Goal: Information Seeking & Learning: Learn about a topic

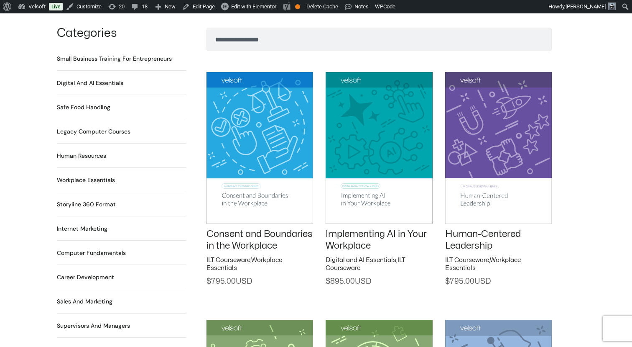
scroll to position [629, 0]
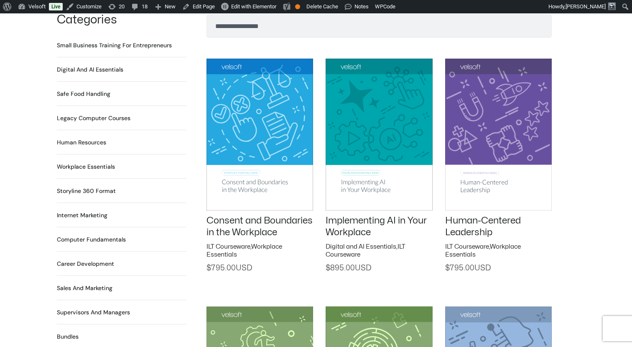
click at [239, 121] on img at bounding box center [260, 134] width 107 height 151
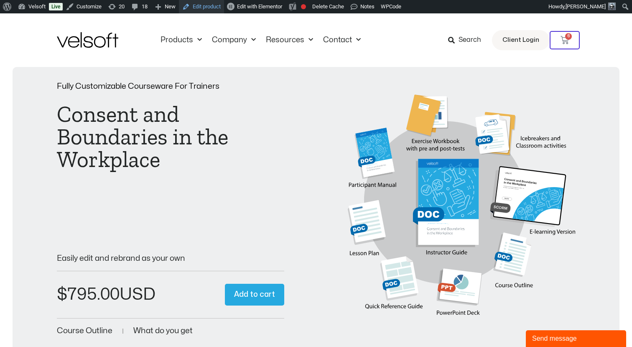
click at [213, 8] on link "Edit product" at bounding box center [201, 6] width 45 height 13
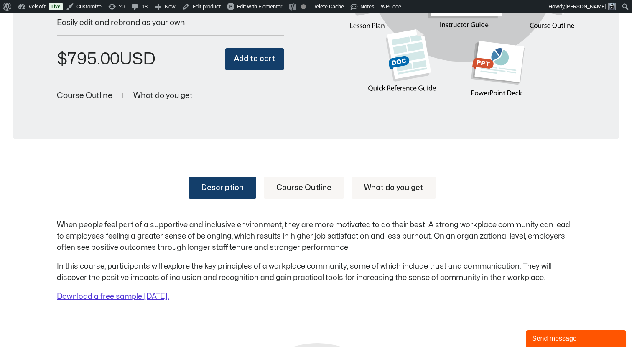
scroll to position [203, 0]
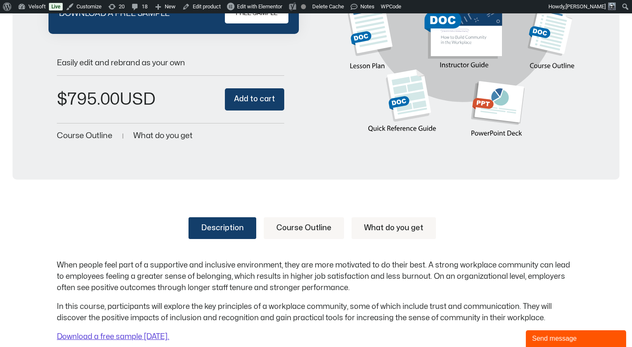
click at [290, 225] on link "Course Outline" at bounding box center [304, 228] width 80 height 22
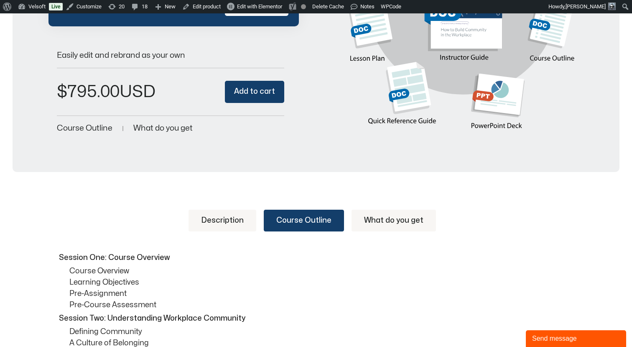
scroll to position [253, 0]
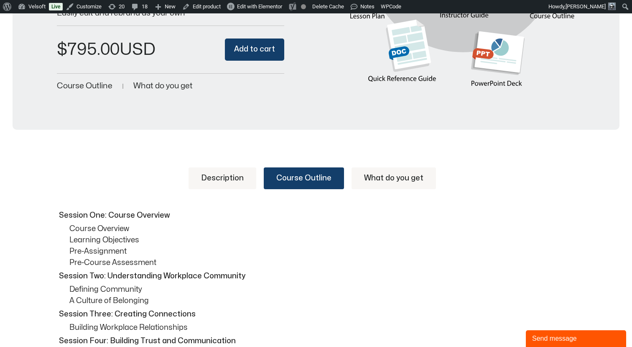
click at [365, 175] on link "What do you get" at bounding box center [394, 178] width 84 height 22
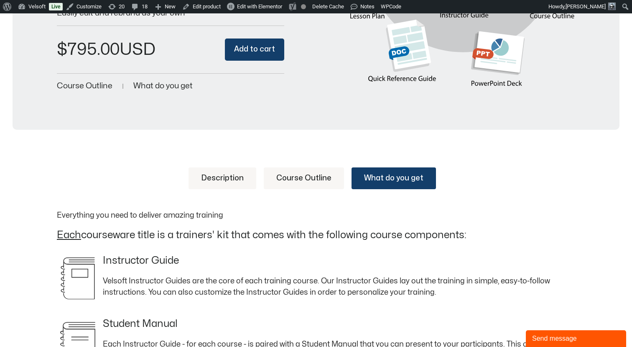
click at [212, 176] on link "Description" at bounding box center [223, 178] width 68 height 22
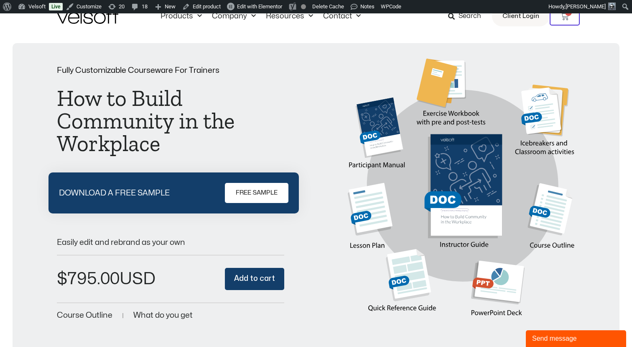
scroll to position [0, 0]
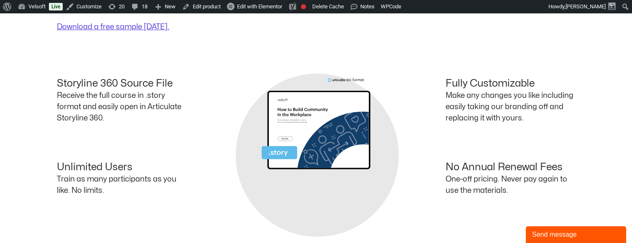
scroll to position [497, 0]
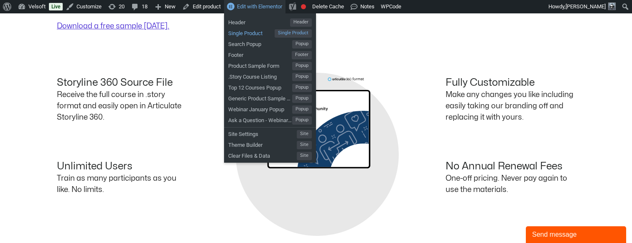
click at [253, 33] on span "Single Product" at bounding box center [251, 32] width 46 height 11
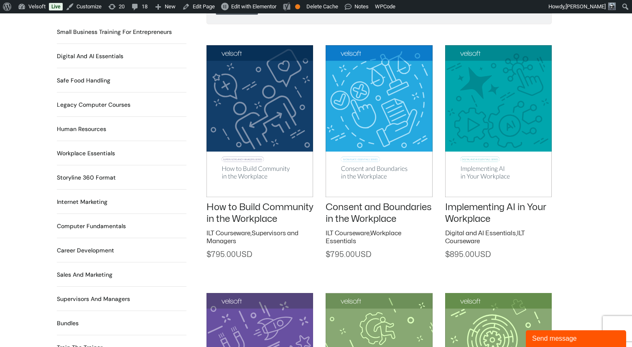
scroll to position [621, 0]
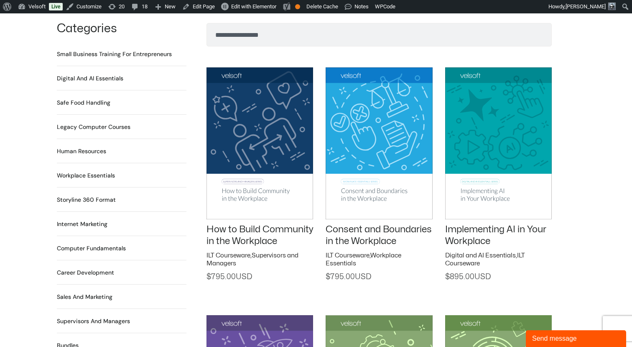
click at [233, 126] on img at bounding box center [260, 142] width 107 height 151
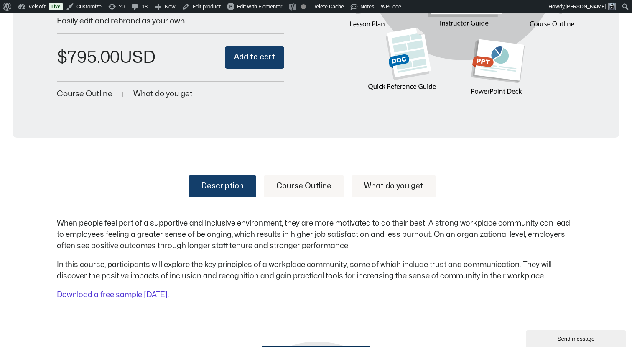
scroll to position [268, 0]
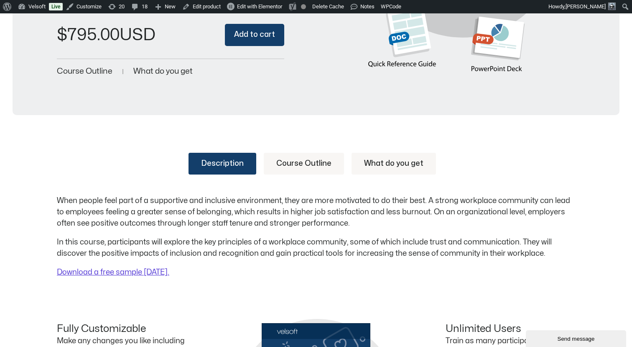
click at [317, 167] on link "Course Outline" at bounding box center [304, 164] width 80 height 22
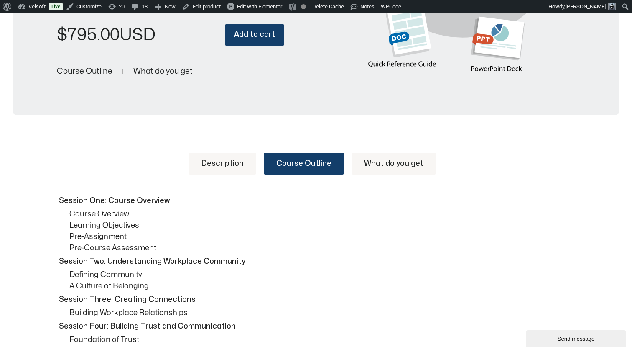
click at [371, 163] on link "What do you get" at bounding box center [394, 164] width 84 height 22
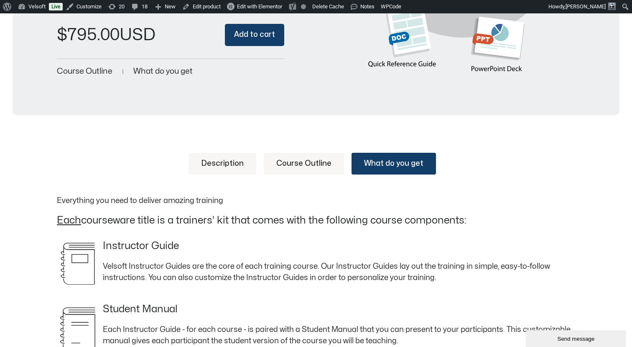
click at [233, 169] on link "Description" at bounding box center [223, 164] width 68 height 22
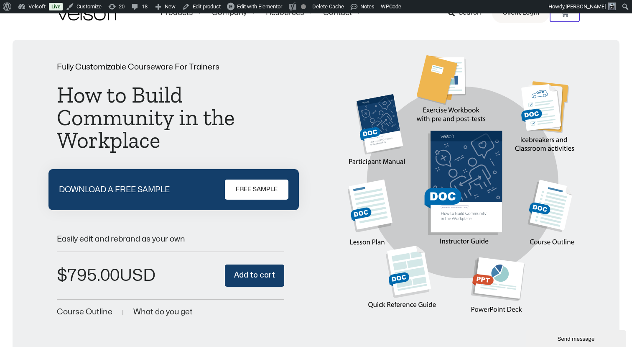
scroll to position [0, 0]
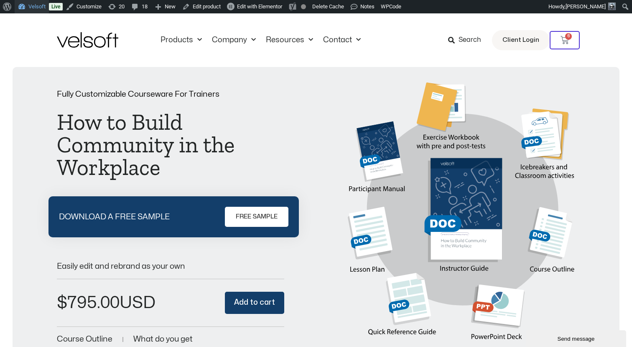
click at [39, 8] on link "Velsoft" at bounding box center [32, 6] width 34 height 13
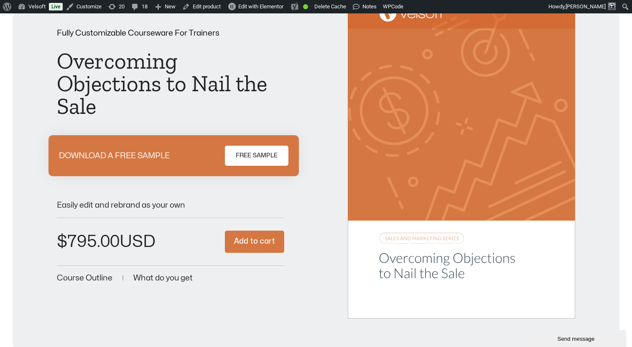
scroll to position [50, 0]
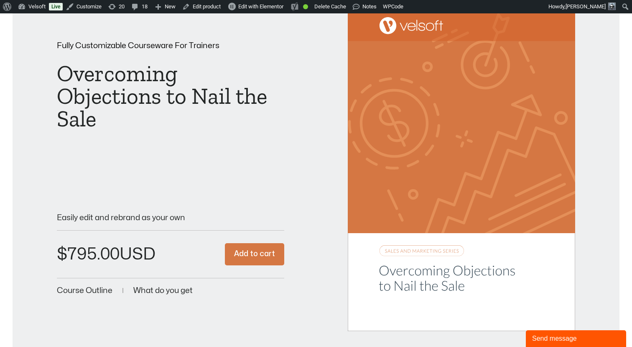
scroll to position [84, 0]
